Goal: Task Accomplishment & Management: Complete application form

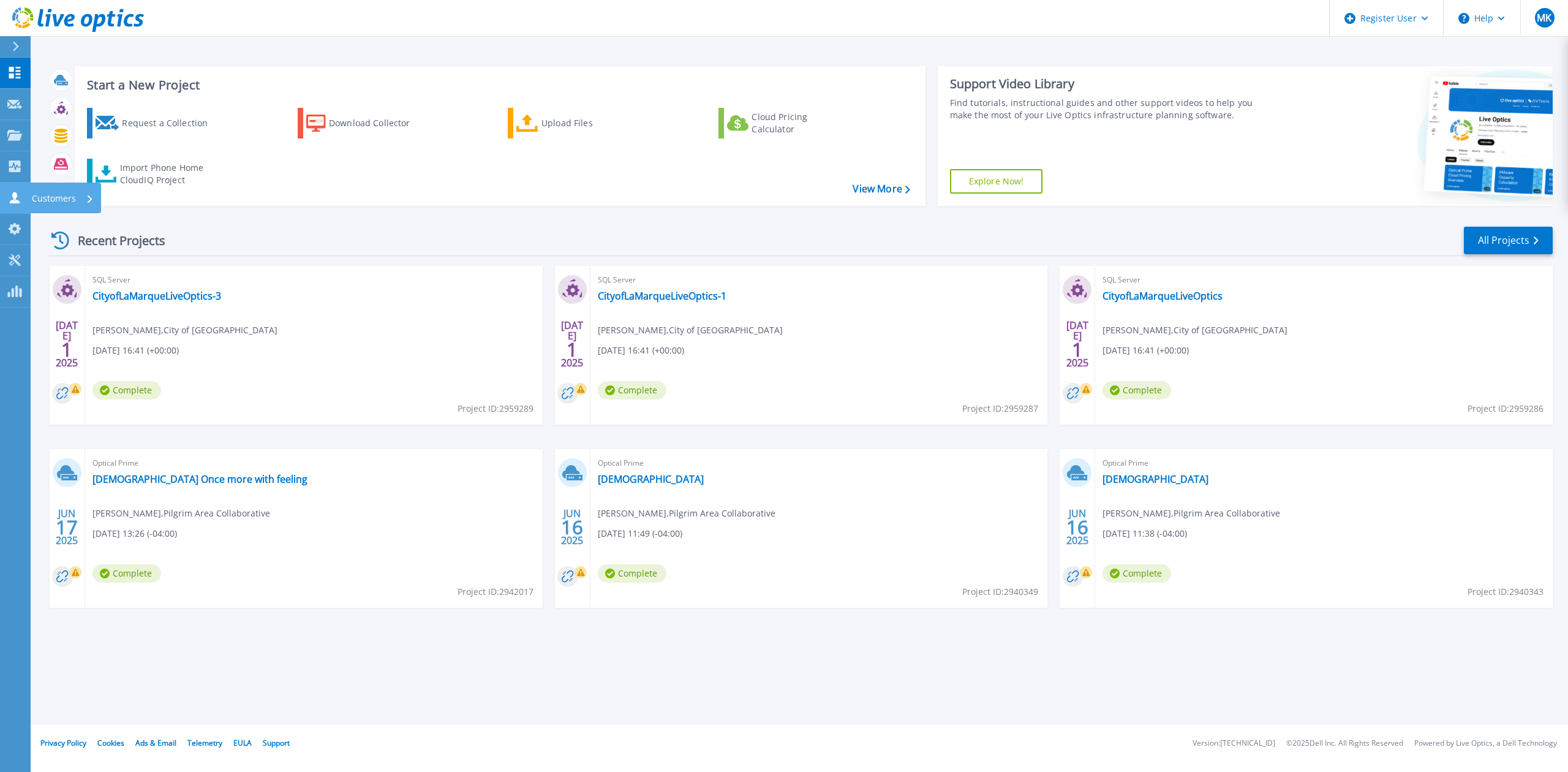
click at [16, 199] on icon at bounding box center [15, 198] width 10 height 12
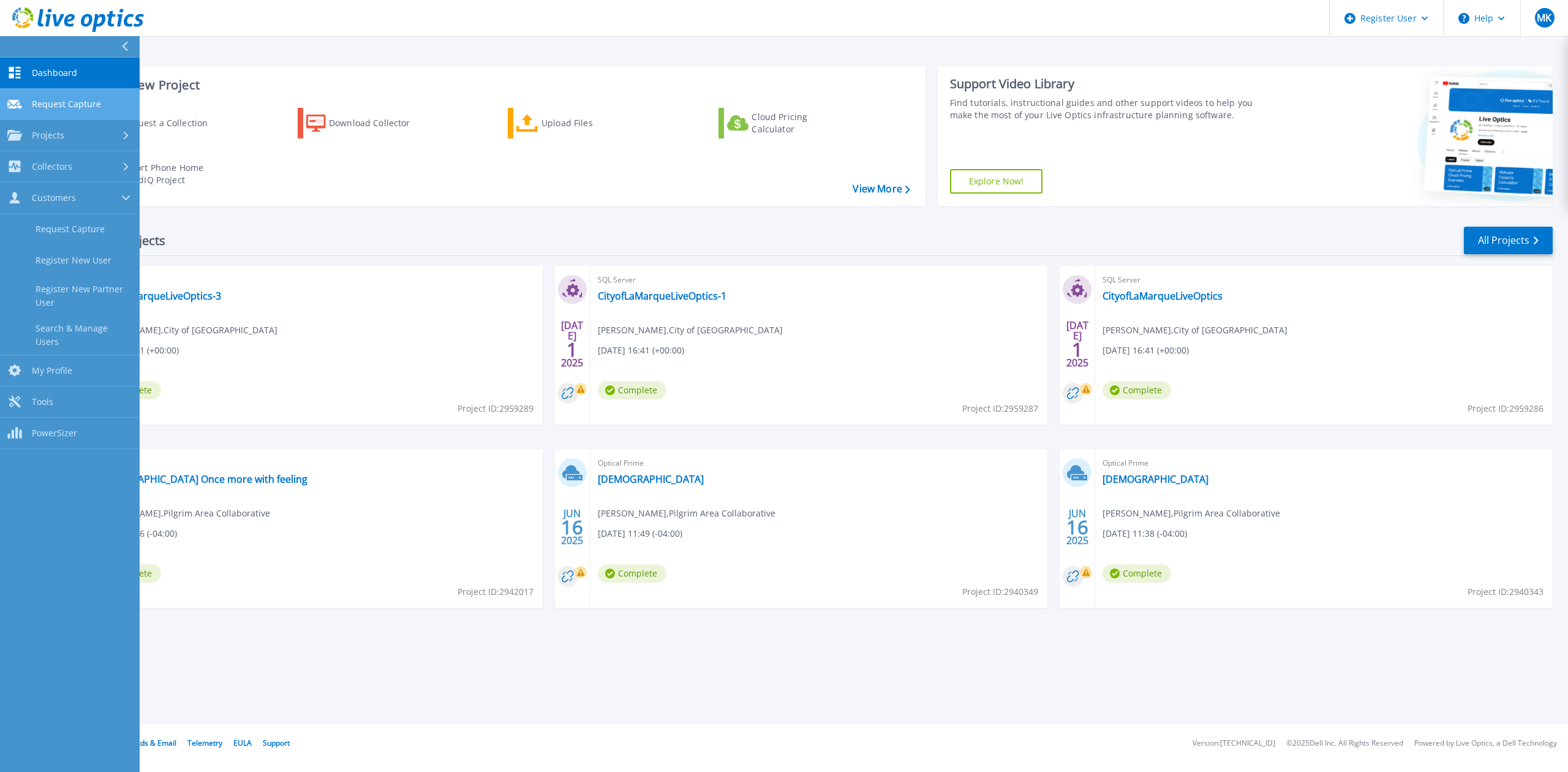
click at [62, 111] on link "Request Capture Request Capture" at bounding box center [69, 105] width 140 height 31
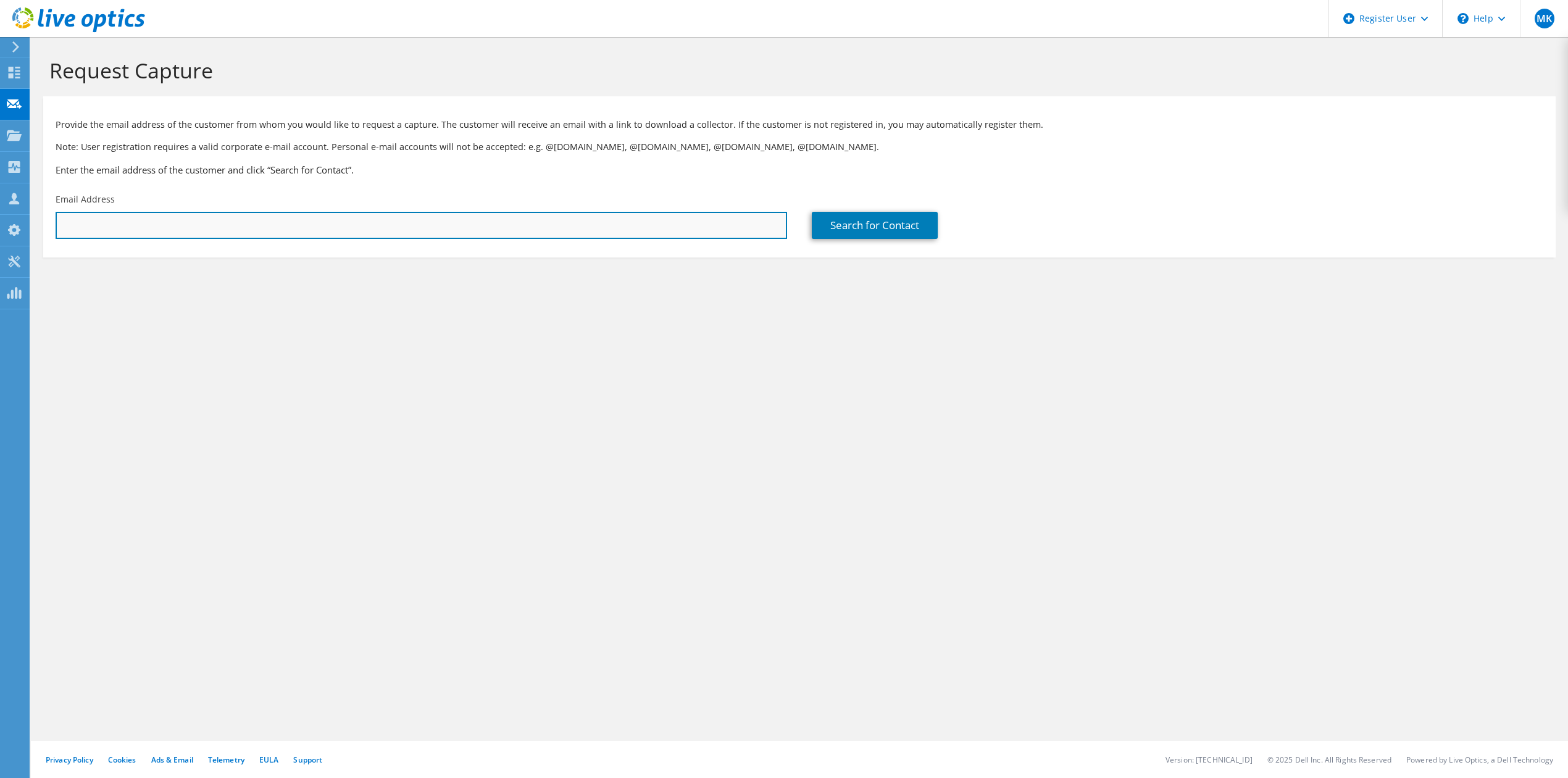
click at [220, 221] on input "text" at bounding box center [421, 226] width 732 height 28
paste input "mxu@pioneercss.org"
type input "mxu@pioneercss.org"
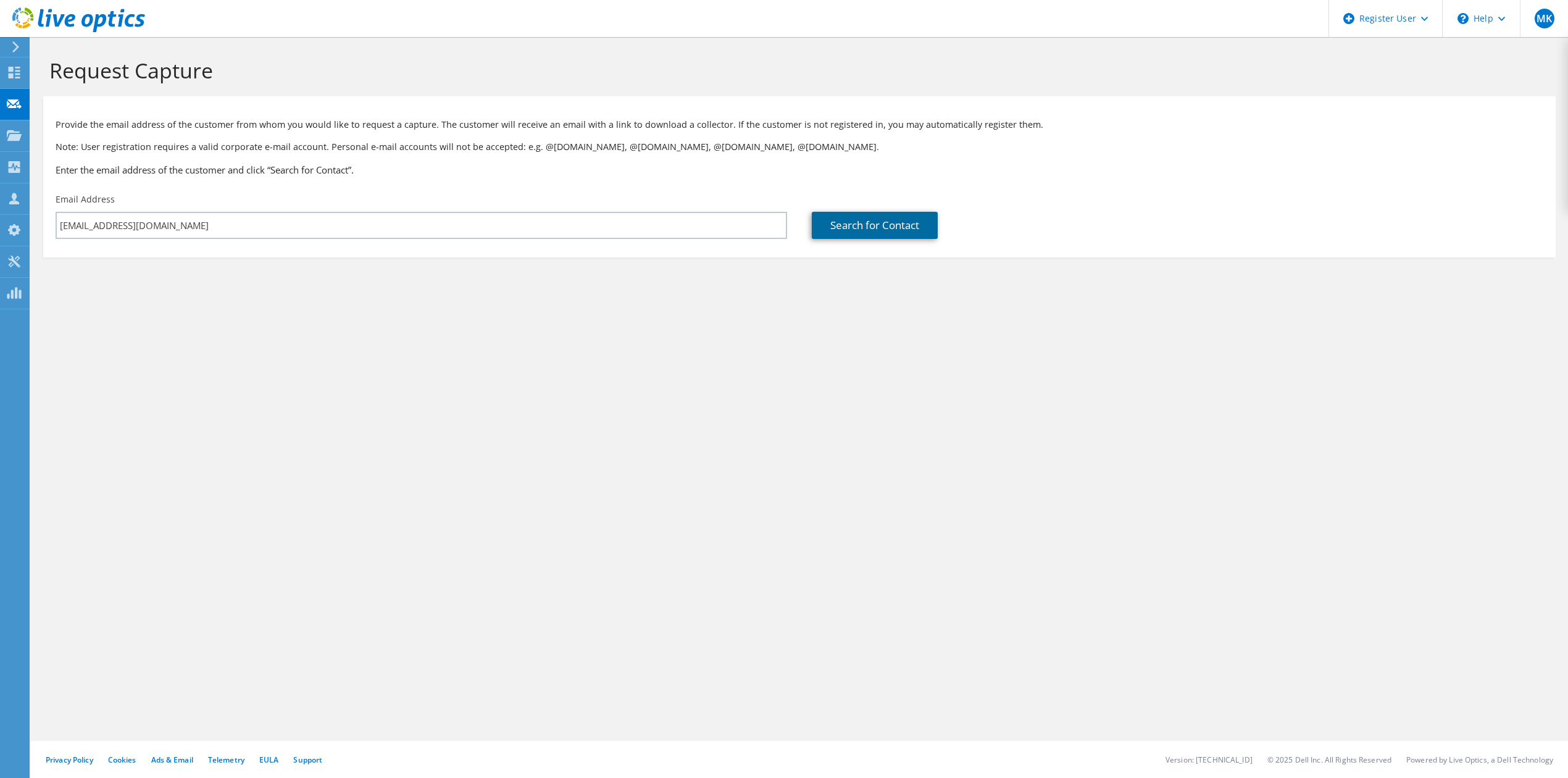
click at [852, 234] on link "Search for Contact" at bounding box center [875, 226] width 126 height 28
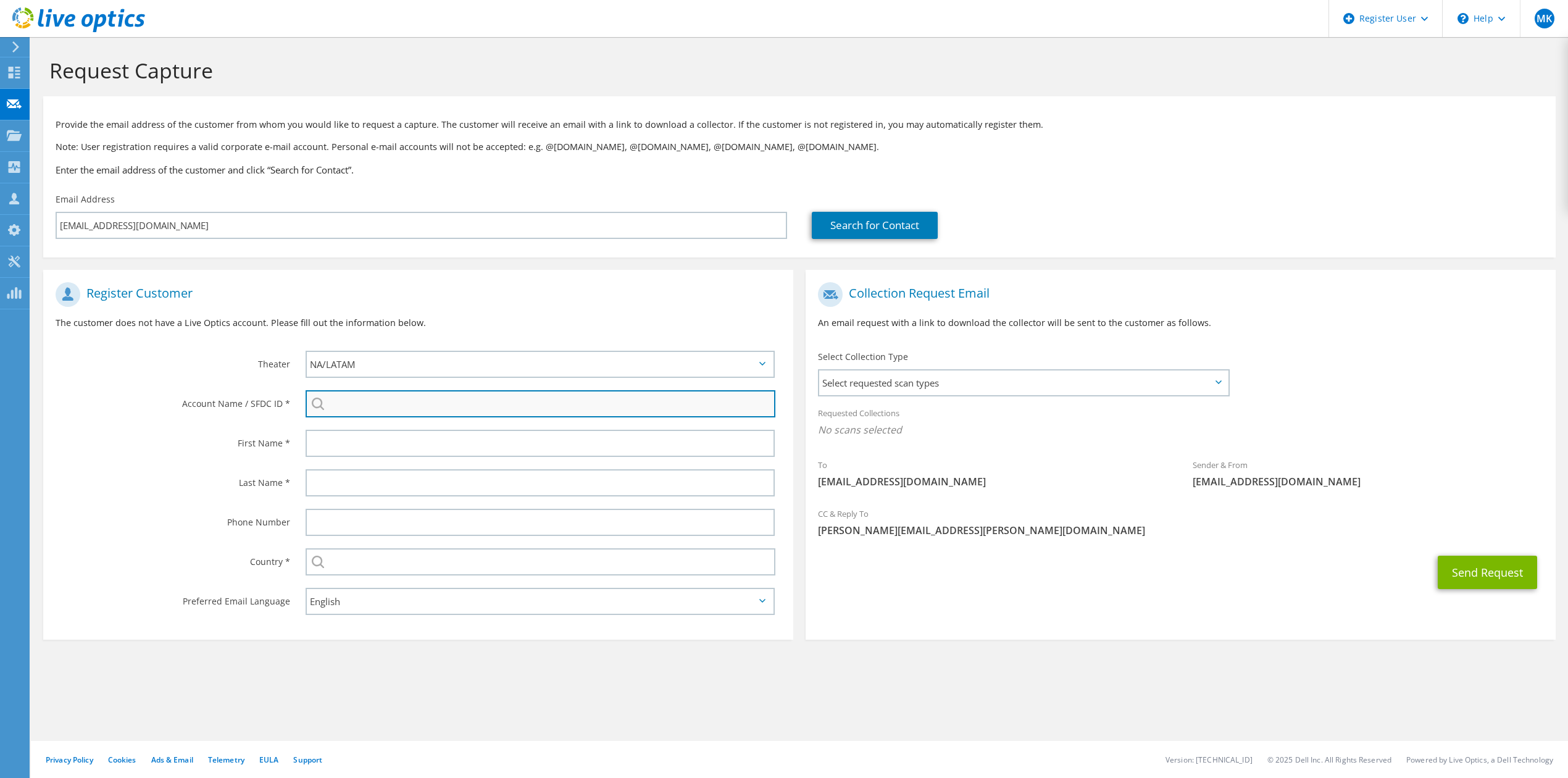
click at [391, 408] on input "search" at bounding box center [540, 404] width 470 height 28
paste input "595689415"
click at [387, 420] on li "SEVEN HILLS CHARTER SCHOOL : 595689415" at bounding box center [377, 420] width 142 height 15
type input "SEVEN HILLS CHARTER SCHOOL : 595689415"
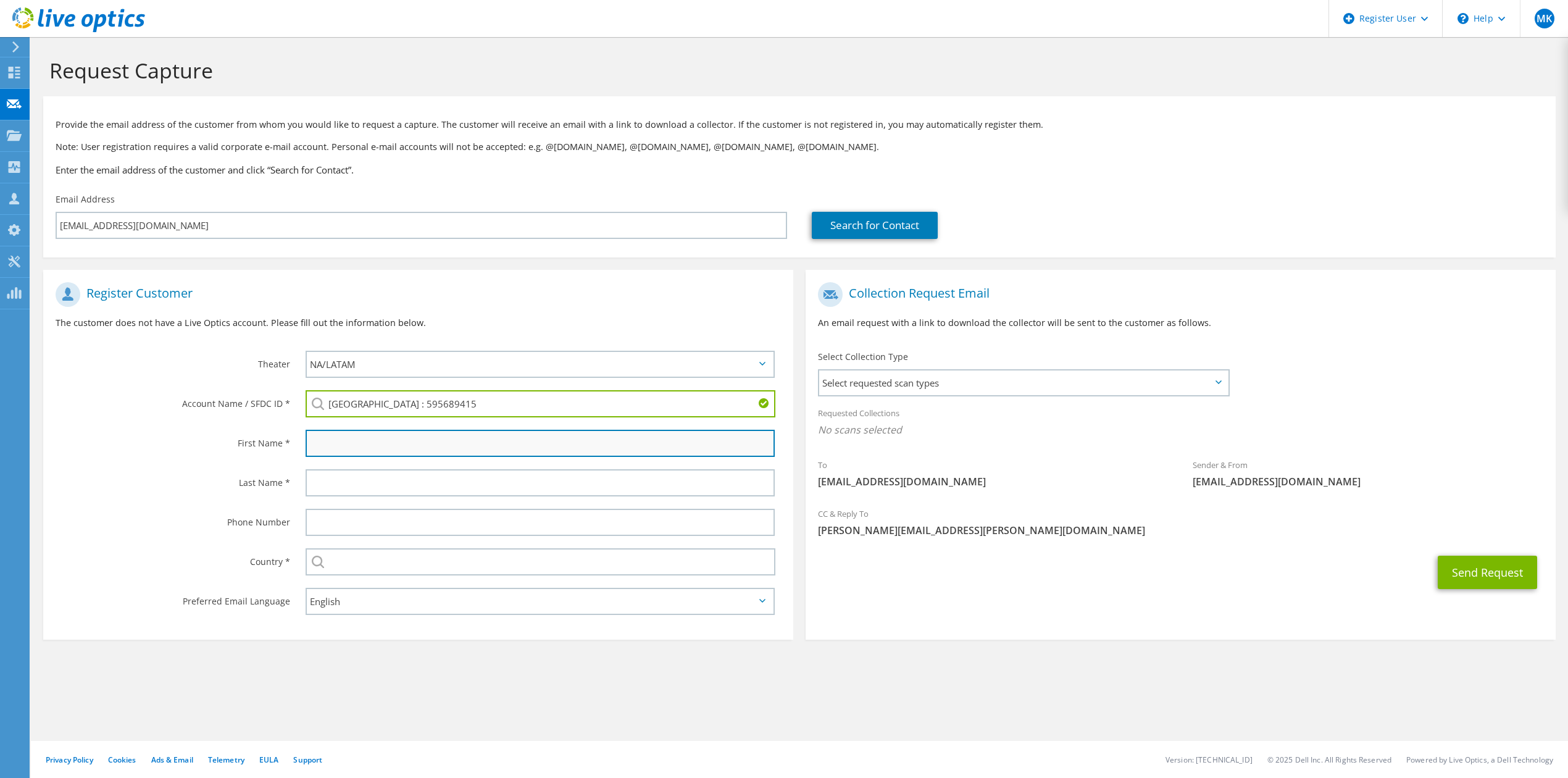
click at [392, 441] on input "text" at bounding box center [540, 444] width 469 height 28
type input "Michael"
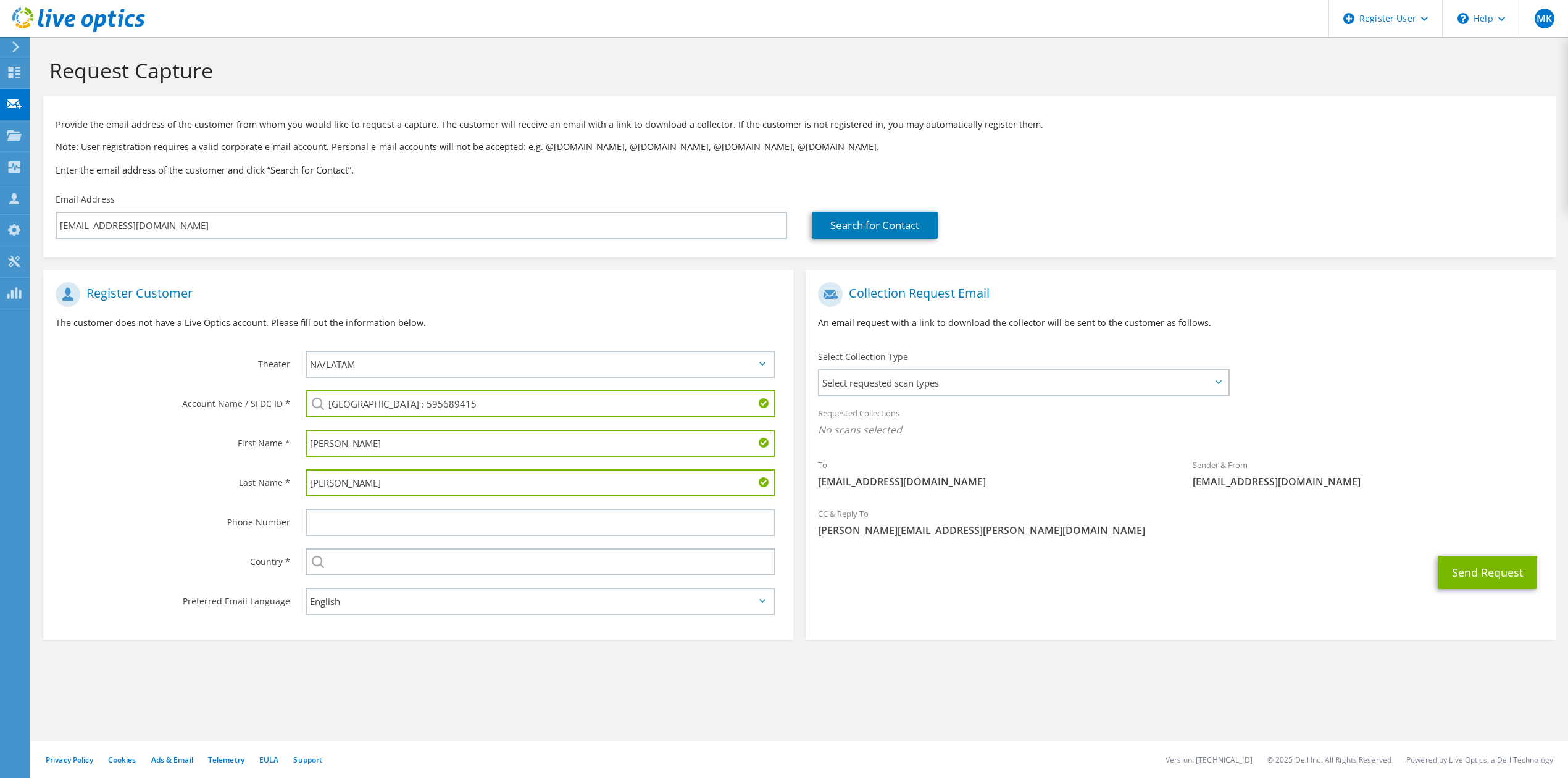
type input "Xu"
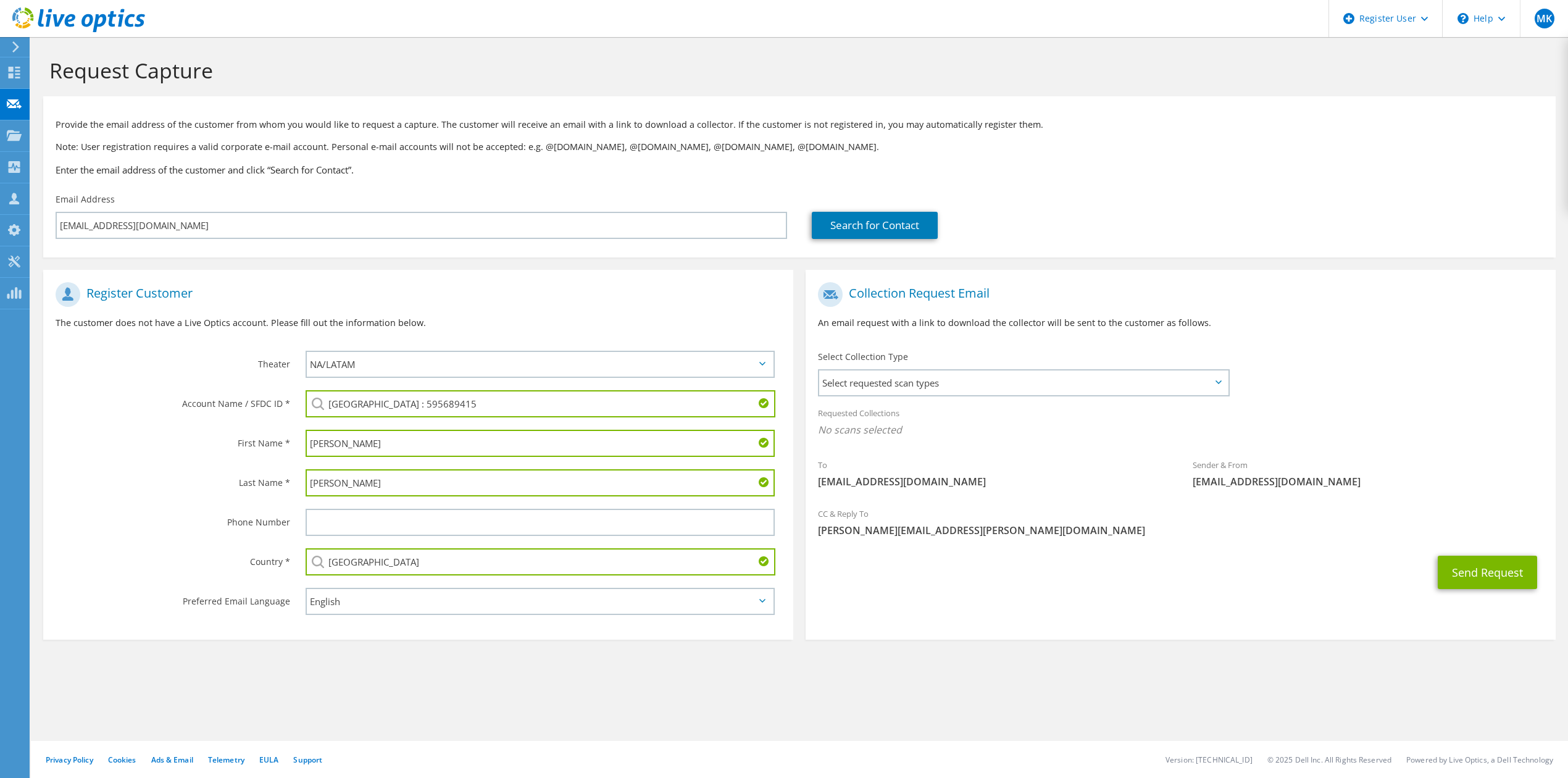
type input "[GEOGRAPHIC_DATA]"
click at [207, 694] on section "Request Capture Provide the email address of the customer from whom you would l…" at bounding box center [799, 370] width 1537 height 665
click at [878, 381] on span "Select requested scan types" at bounding box center [1024, 383] width 409 height 25
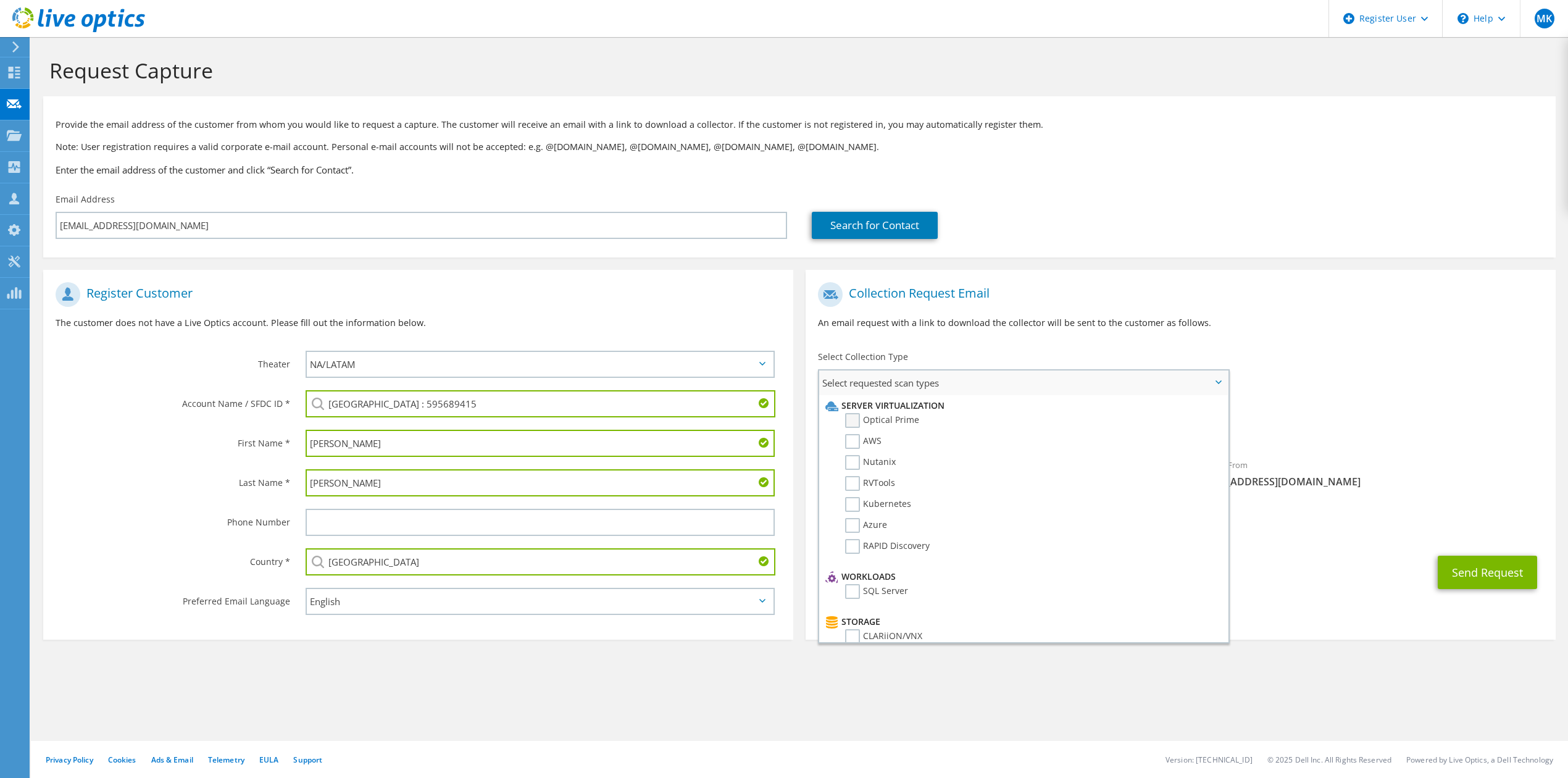
click at [878, 416] on label "Optical Prime" at bounding box center [882, 420] width 74 height 15
click at [0, 0] on input "Optical Prime" at bounding box center [0, 0] width 0 height 0
click at [995, 384] on span "Select requested scan types" at bounding box center [1024, 383] width 409 height 25
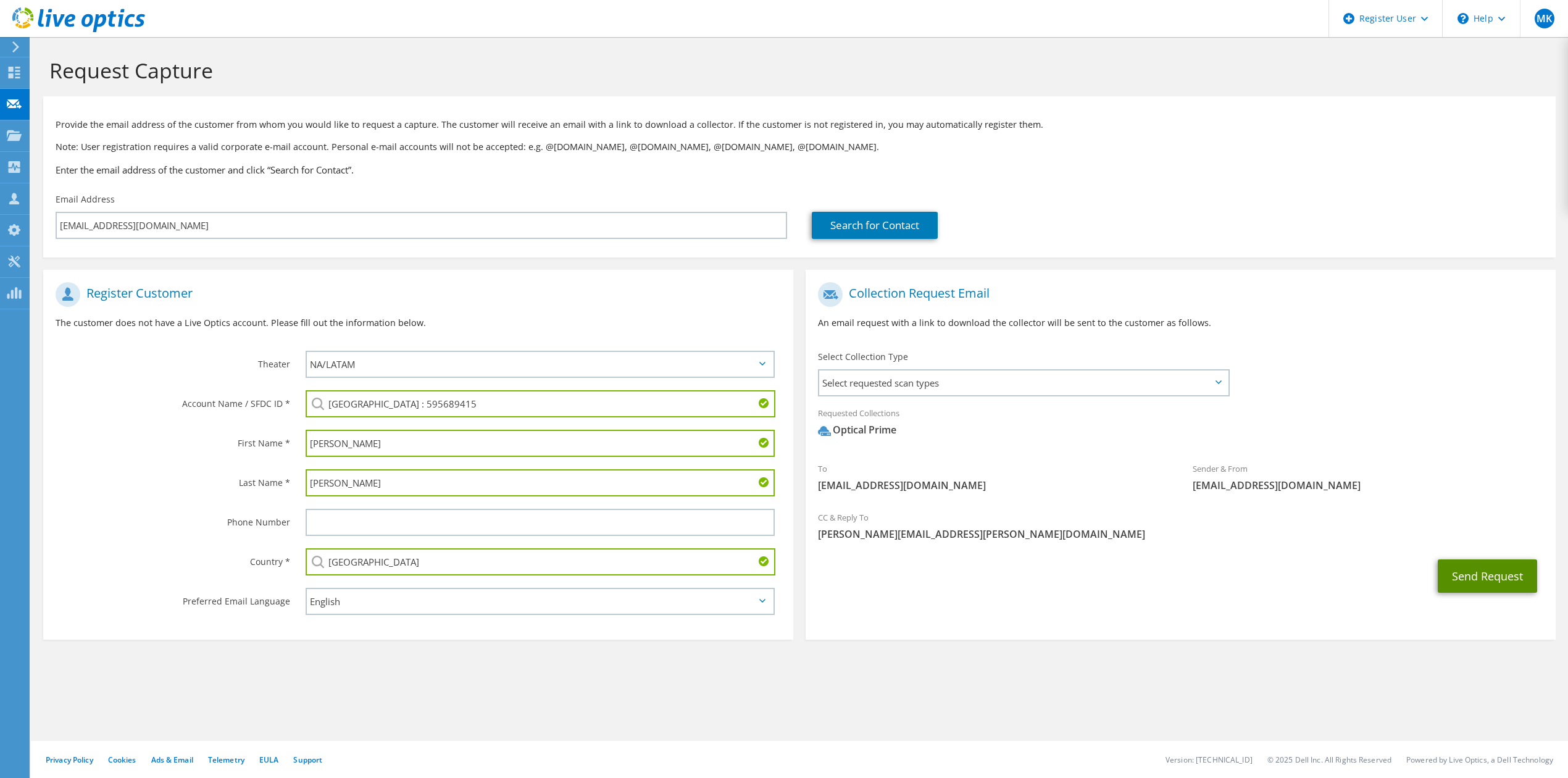
click at [1481, 571] on button "Send Request" at bounding box center [1487, 576] width 100 height 34
